Goal: Task Accomplishment & Management: Use online tool/utility

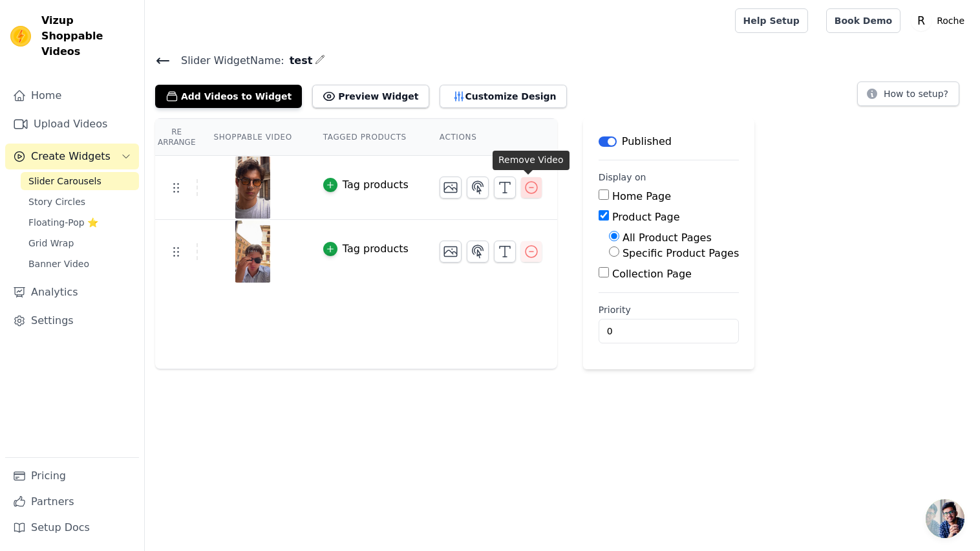
click at [527, 193] on icon "button" at bounding box center [531, 188] width 16 height 16
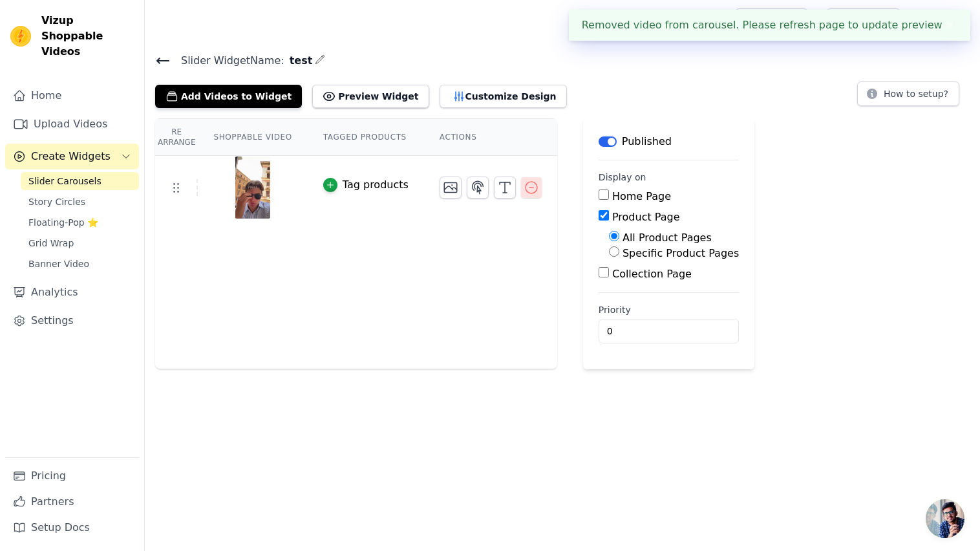
click at [529, 191] on icon "button" at bounding box center [531, 188] width 16 height 16
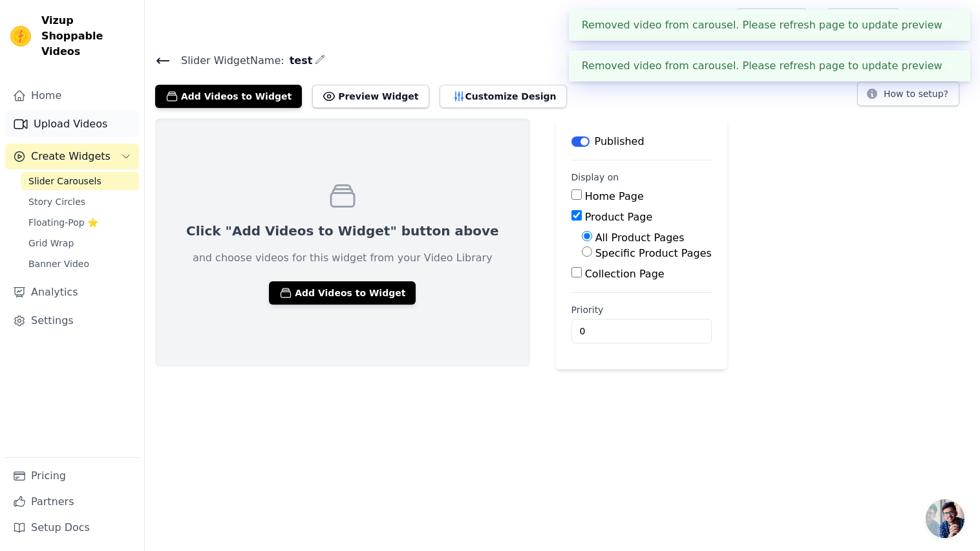
click at [50, 117] on link "Upload Videos" at bounding box center [72, 124] width 134 height 26
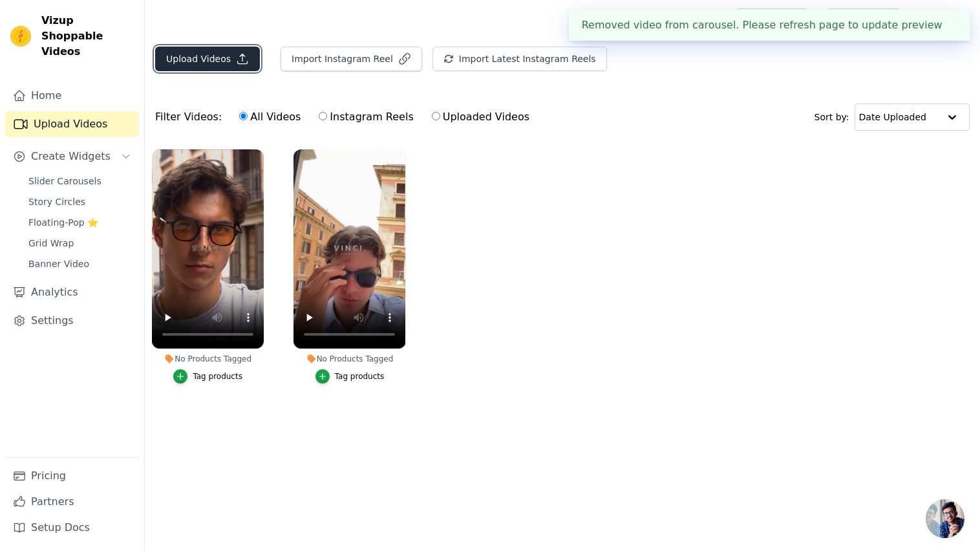
click at [205, 65] on button "Upload Videos" at bounding box center [207, 59] width 105 height 25
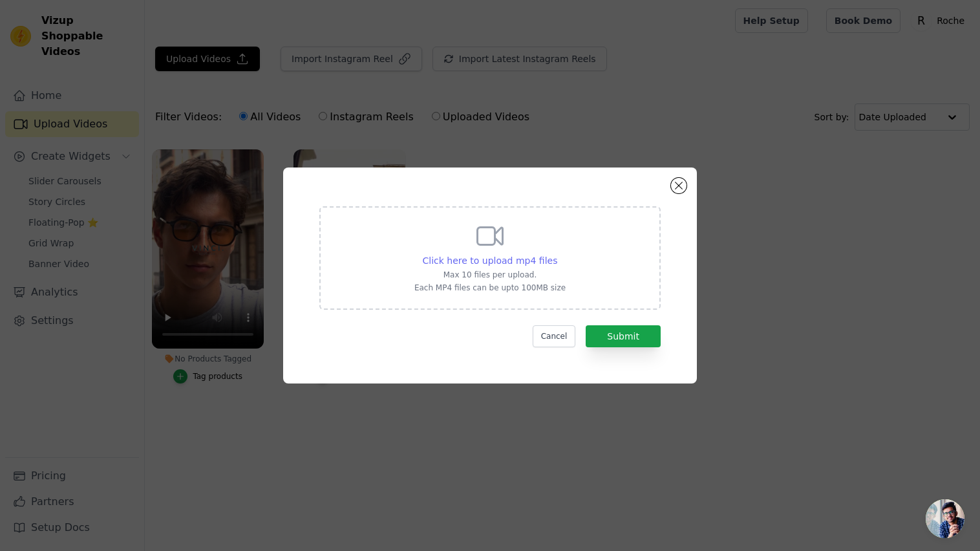
click at [531, 258] on span "Click here to upload mp4 files" at bounding box center [490, 260] width 135 height 10
click at [556, 254] on input "Click here to upload mp4 files Max 10 files per upload. Each MP4 files can be u…" at bounding box center [556, 253] width 1 height 1
type input "C:\fakepath\vidt6.mp4"
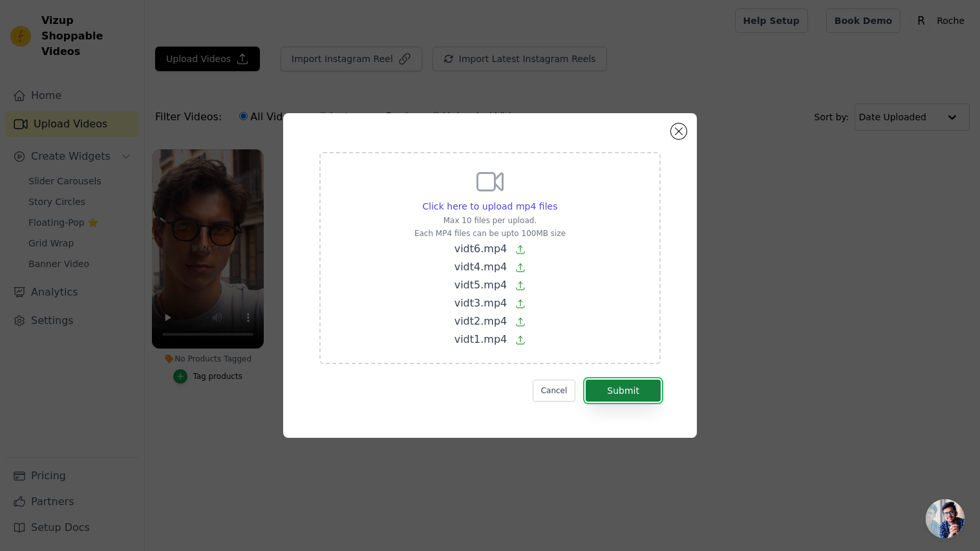
click at [636, 394] on button "Submit" at bounding box center [622, 390] width 75 height 22
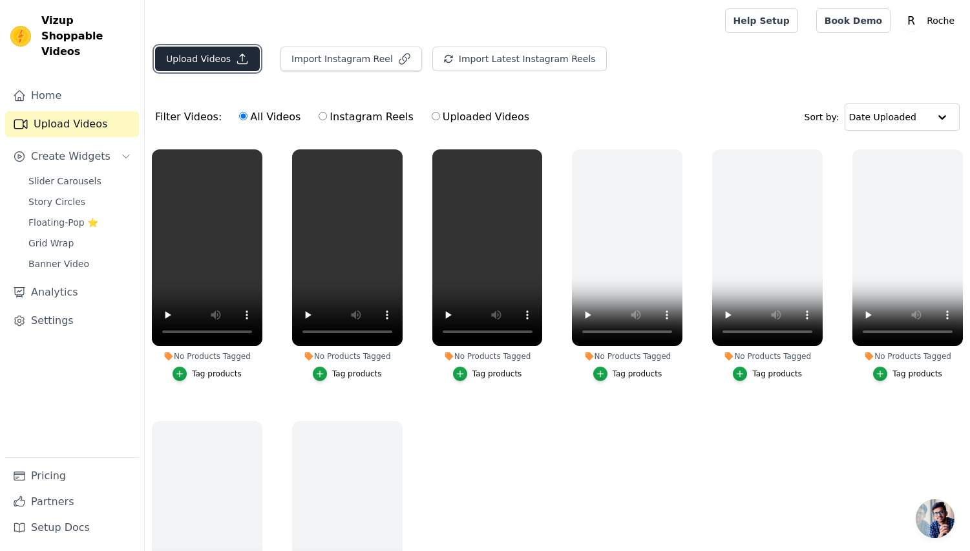
click at [173, 67] on button "Upload Videos" at bounding box center [207, 59] width 105 height 25
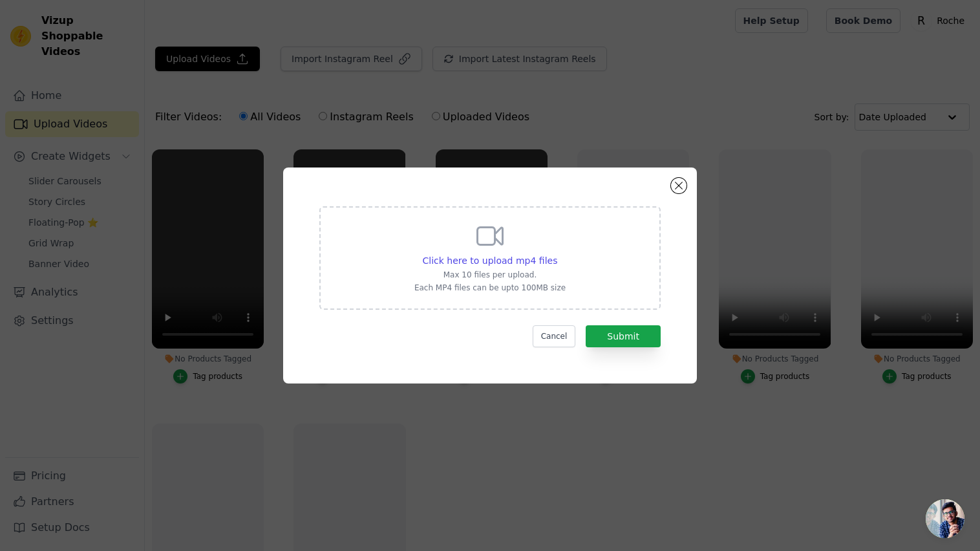
click at [434, 246] on div "Click here to upload mp4 files Max 10 files per upload. Each MP4 files can be u…" at bounding box center [489, 256] width 151 height 72
click at [556, 253] on input "Click here to upload mp4 files Max 10 files per upload. Each MP4 files can be u…" at bounding box center [556, 253] width 1 height 1
type input "C:\fakepath\vidt7.mp4"
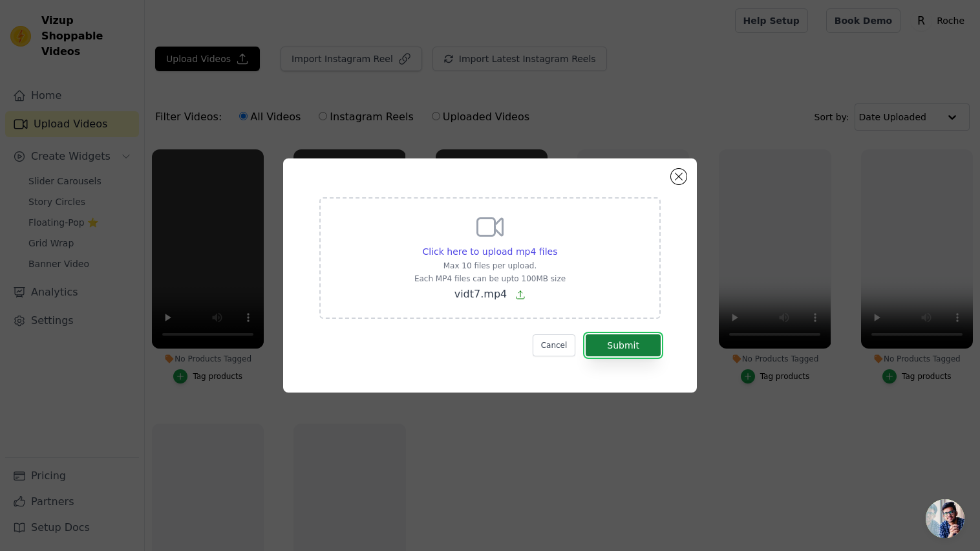
click at [635, 339] on button "Submit" at bounding box center [622, 345] width 75 height 22
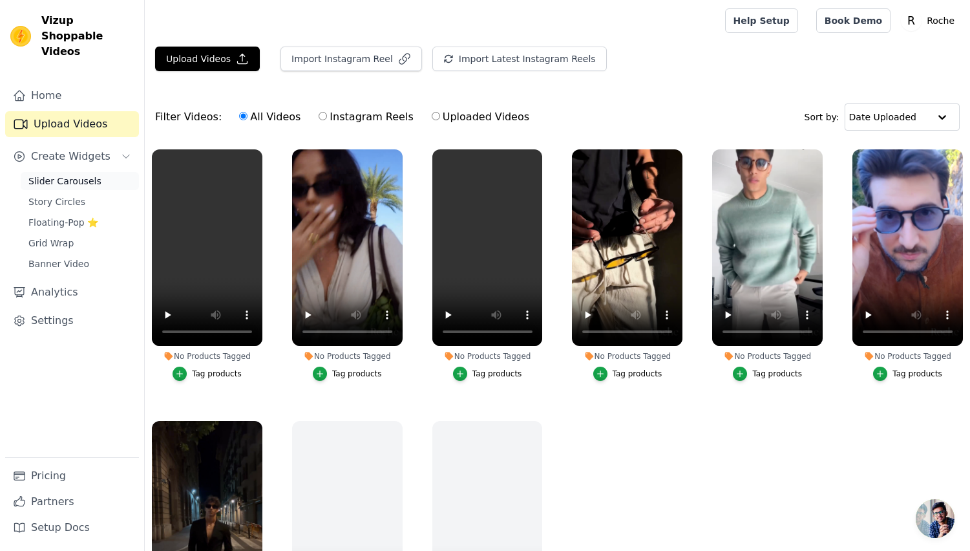
click at [68, 174] on span "Slider Carousels" at bounding box center [64, 180] width 73 height 13
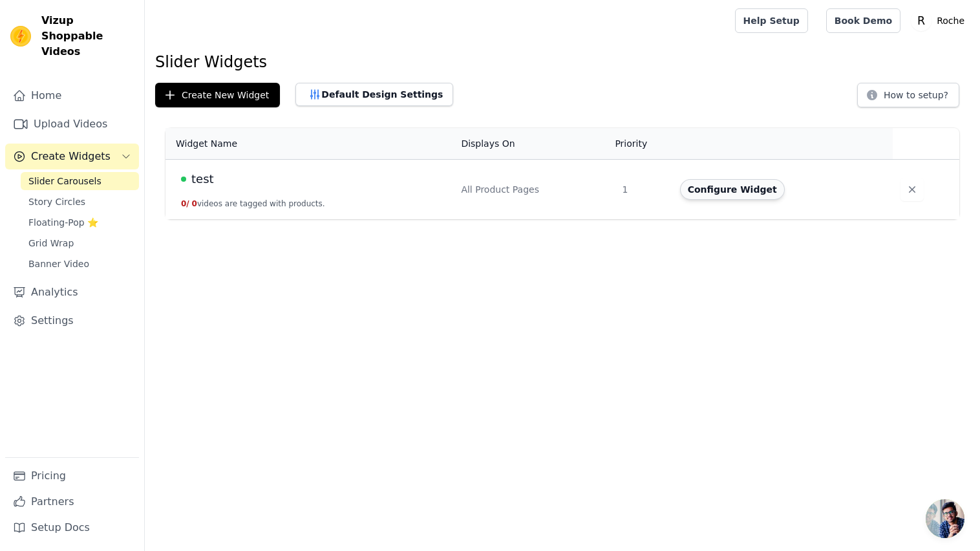
click at [700, 191] on button "Configure Widget" at bounding box center [732, 189] width 105 height 21
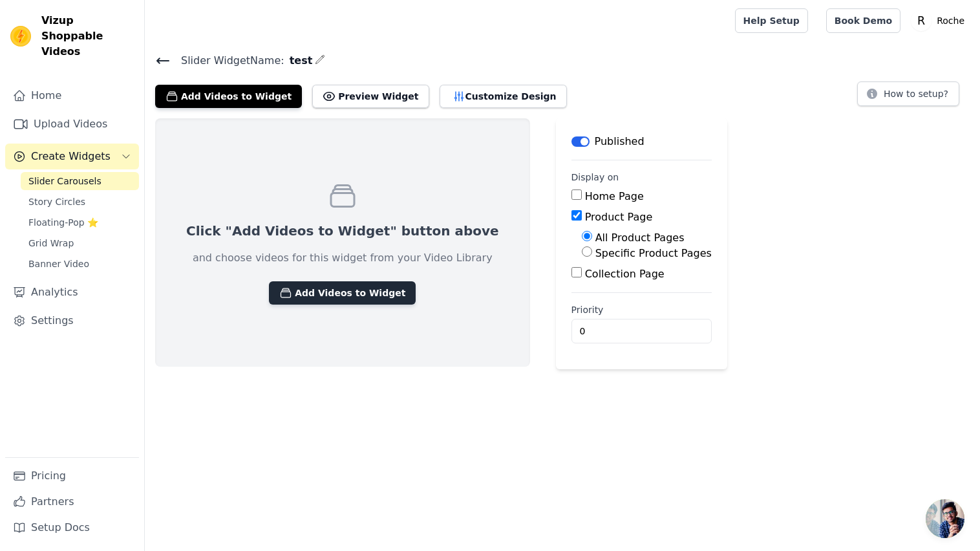
click at [284, 291] on button "Add Videos to Widget" at bounding box center [342, 292] width 147 height 23
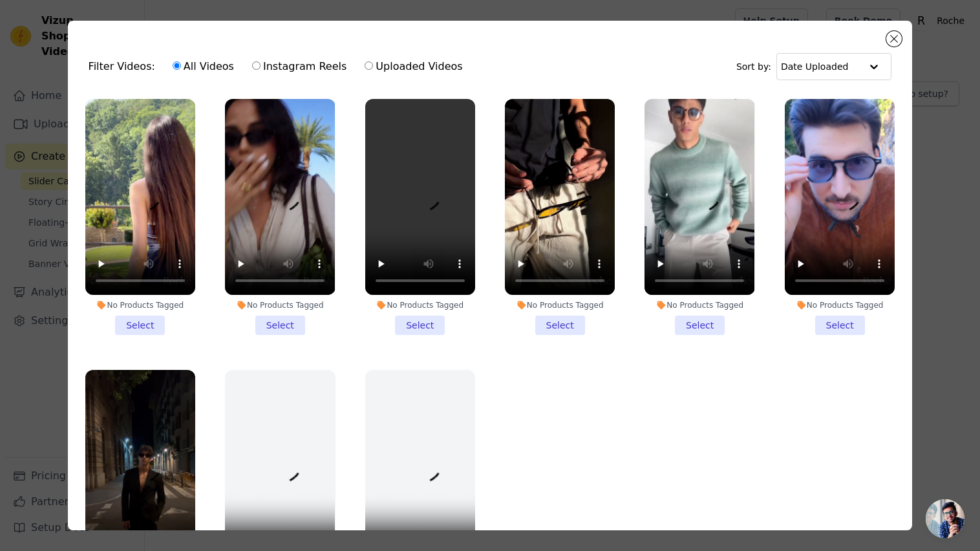
drag, startPoint x: 143, startPoint y: 311, endPoint x: 238, endPoint y: 311, distance: 94.3
click at [144, 311] on li "No Products Tagged Select" at bounding box center [140, 217] width 110 height 236
click at [0, 0] on input "No Products Tagged Select" at bounding box center [0, 0] width 0 height 0
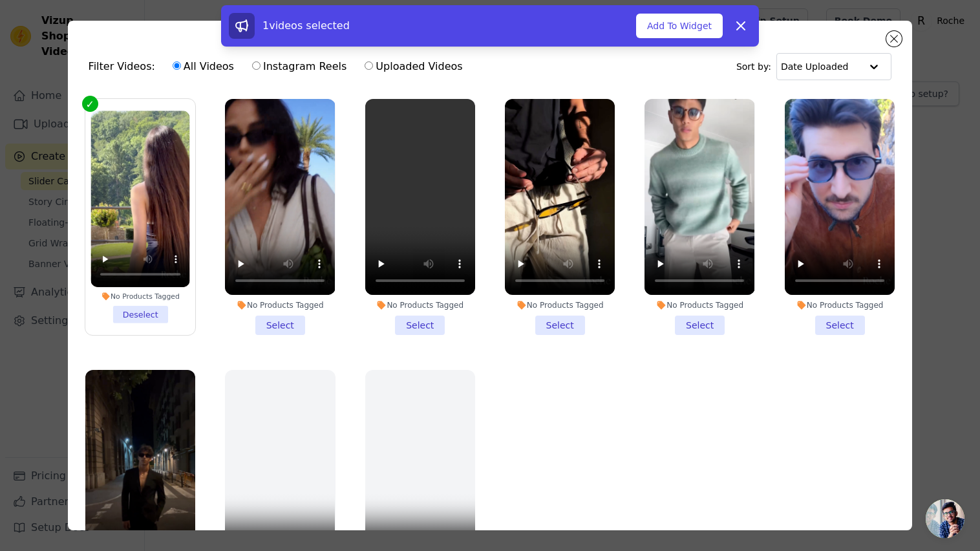
drag, startPoint x: 271, startPoint y: 308, endPoint x: 272, endPoint y: 315, distance: 7.2
click at [271, 310] on li "No Products Tagged Select" at bounding box center [280, 217] width 110 height 236
click at [0, 0] on input "No Products Tagged Select" at bounding box center [0, 0] width 0 height 0
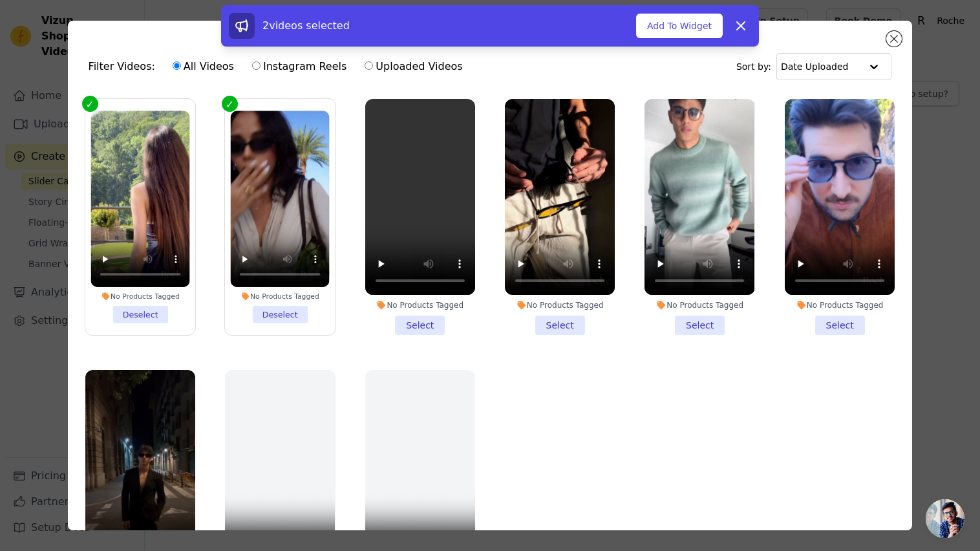
click at [392, 324] on li "No Products Tagged Select" at bounding box center [420, 217] width 110 height 236
click at [0, 0] on input "No Products Tagged Select" at bounding box center [0, 0] width 0 height 0
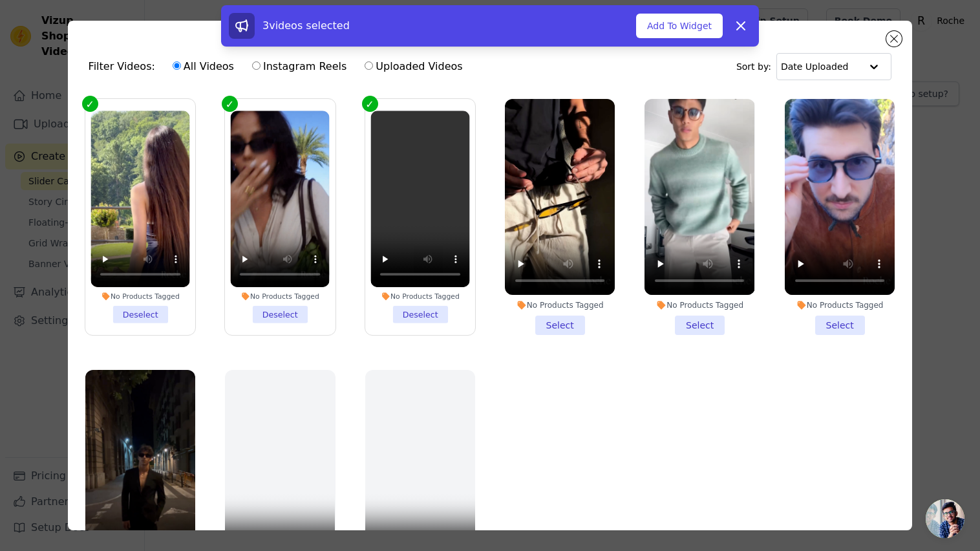
click at [556, 321] on li "No Products Tagged Select" at bounding box center [560, 217] width 110 height 236
click at [0, 0] on input "No Products Tagged Select" at bounding box center [0, 0] width 0 height 0
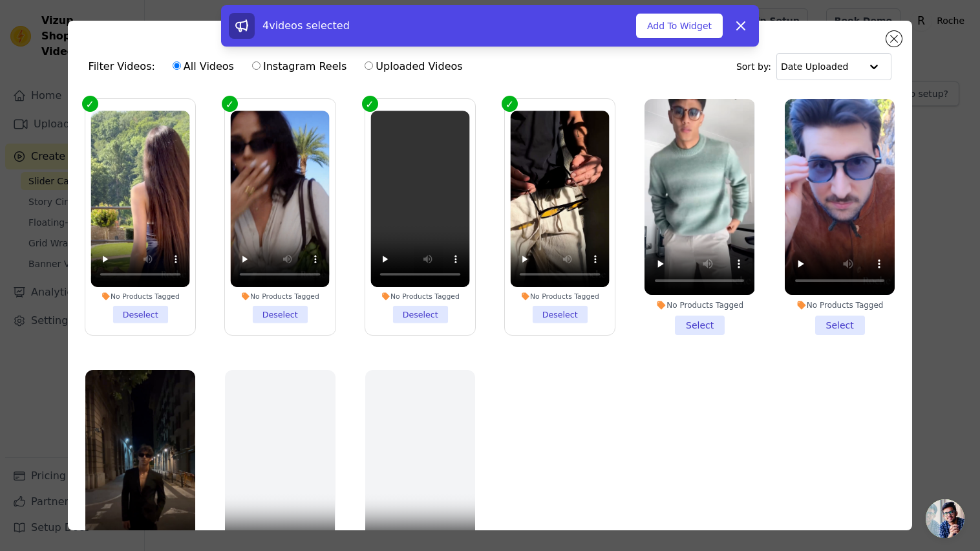
click at [689, 321] on li "No Products Tagged Select" at bounding box center [699, 217] width 110 height 236
click at [0, 0] on input "No Products Tagged Select" at bounding box center [0, 0] width 0 height 0
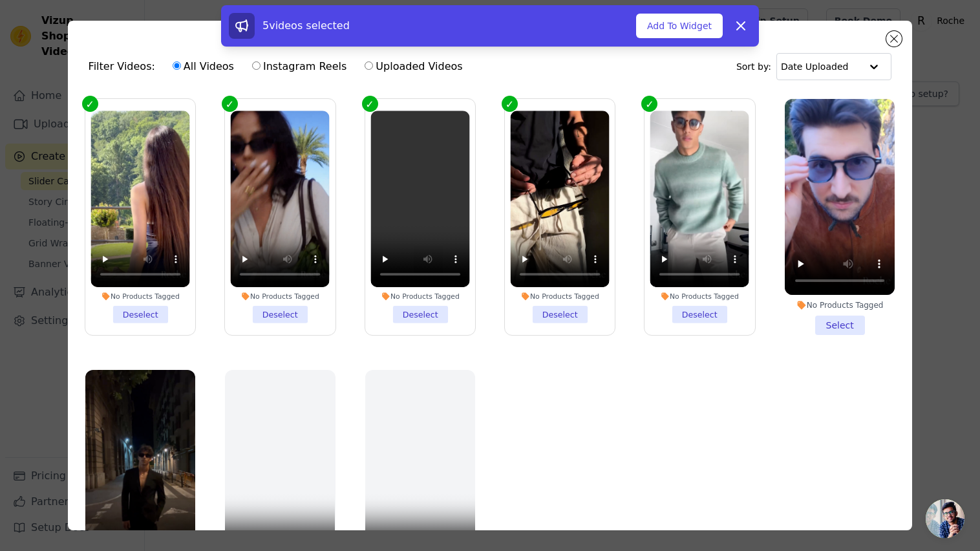
drag, startPoint x: 820, startPoint y: 317, endPoint x: 788, endPoint y: 323, distance: 32.2
click at [819, 317] on li "No Products Tagged Select" at bounding box center [839, 217] width 110 height 236
click at [0, 0] on input "No Products Tagged Select" at bounding box center [0, 0] width 0 height 0
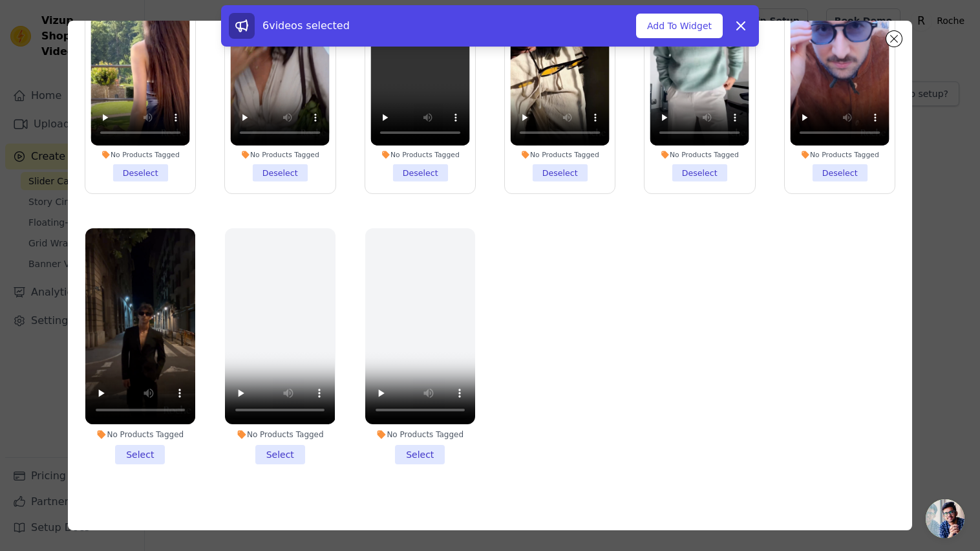
scroll to position [112, 0]
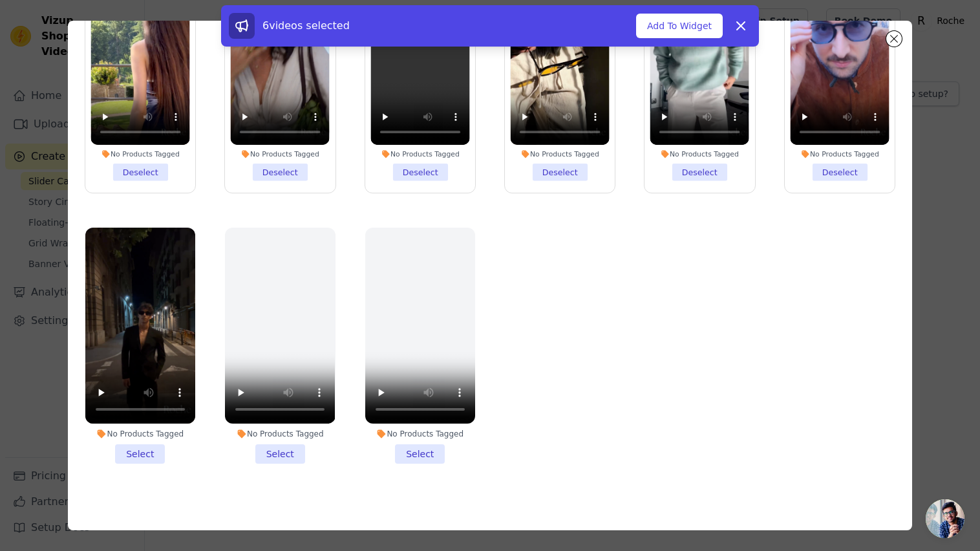
click at [150, 444] on li "No Products Tagged Select" at bounding box center [140, 345] width 110 height 236
click at [0, 0] on input "No Products Tagged Select" at bounding box center [0, 0] width 0 height 0
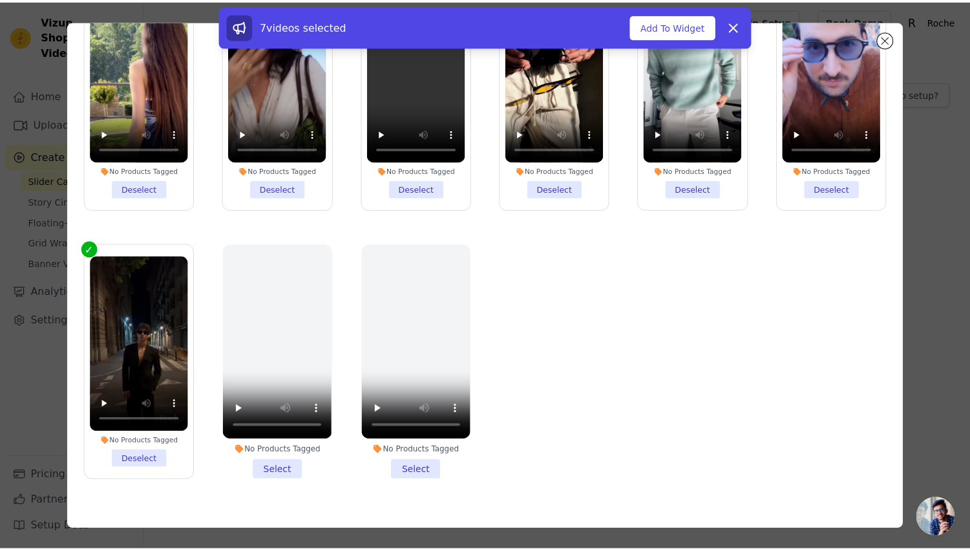
scroll to position [0, 0]
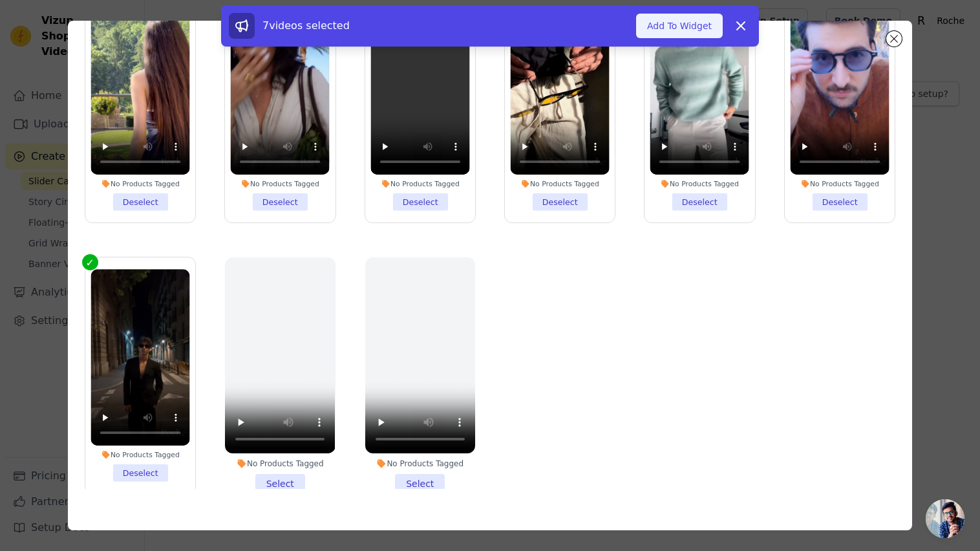
click at [679, 28] on button "Add To Widget" at bounding box center [679, 26] width 87 height 25
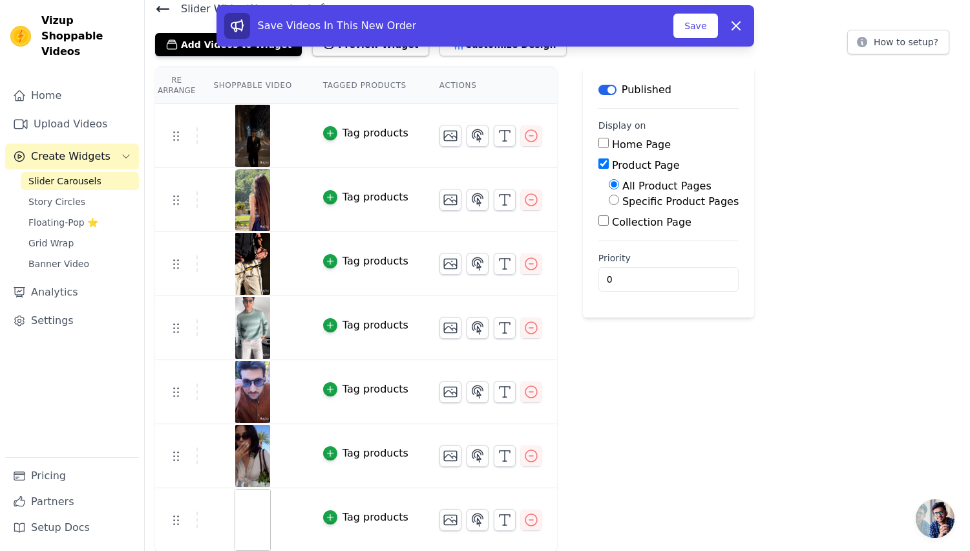
scroll to position [52, 0]
click at [251, 515] on img at bounding box center [253, 519] width 36 height 62
click at [263, 516] on img at bounding box center [253, 519] width 36 height 62
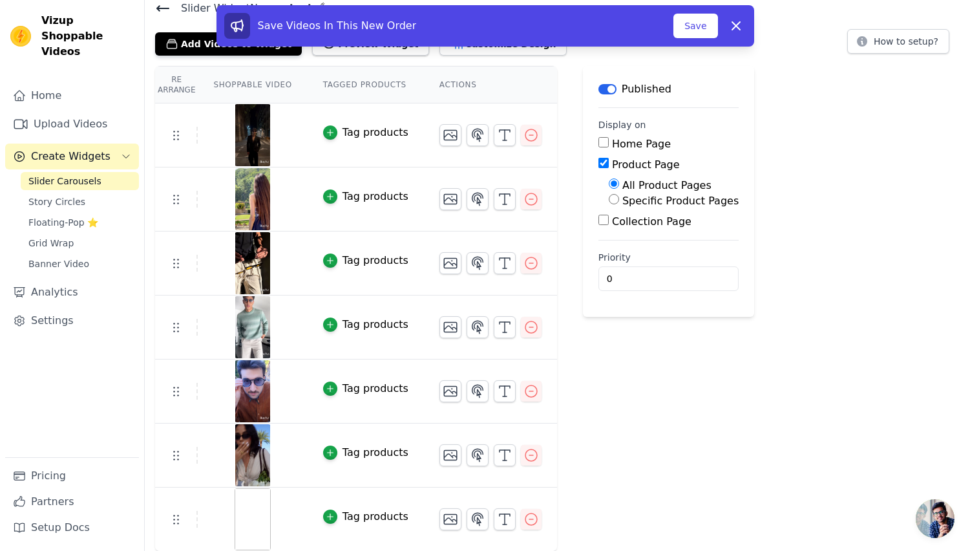
click at [262, 516] on img at bounding box center [253, 519] width 36 height 62
click at [241, 515] on img at bounding box center [253, 519] width 36 height 62
click at [244, 398] on img at bounding box center [253, 391] width 36 height 62
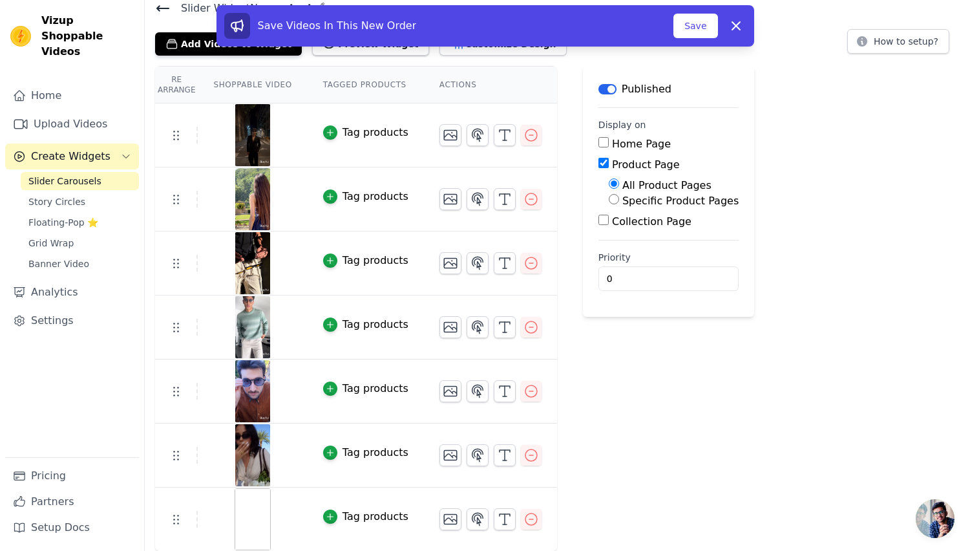
click at [255, 506] on img at bounding box center [253, 519] width 36 height 62
click at [692, 19] on button "Save" at bounding box center [695, 26] width 44 height 25
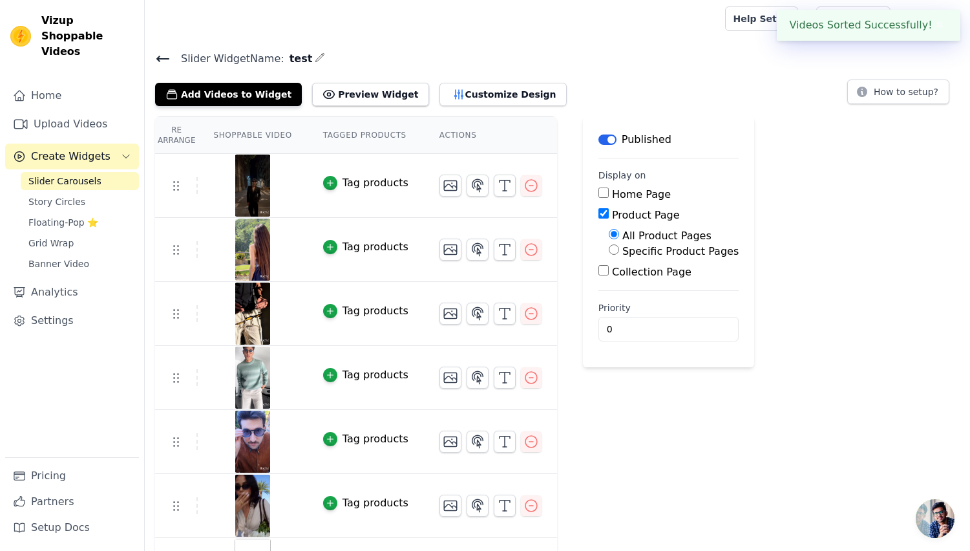
scroll to position [0, 0]
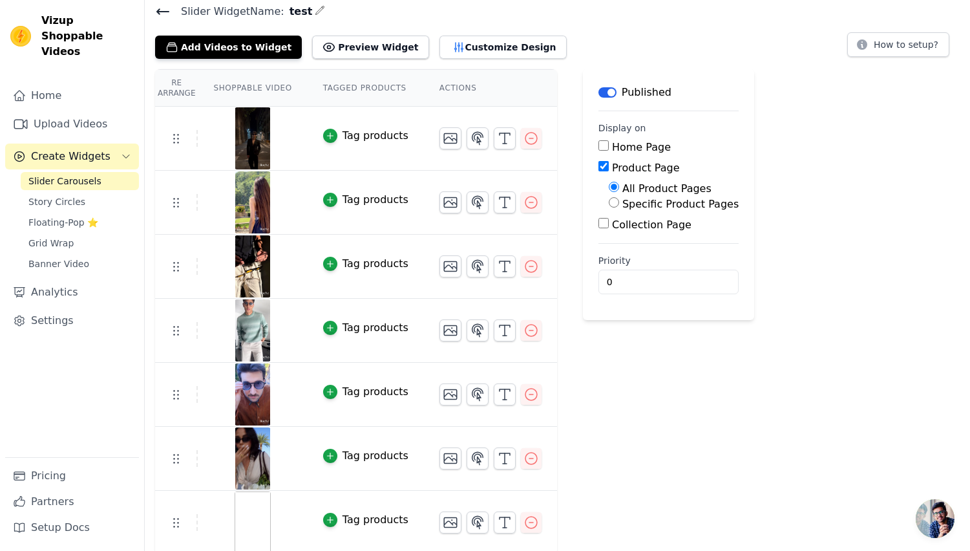
scroll to position [52, 0]
